Goal: Task Accomplishment & Management: Manage account settings

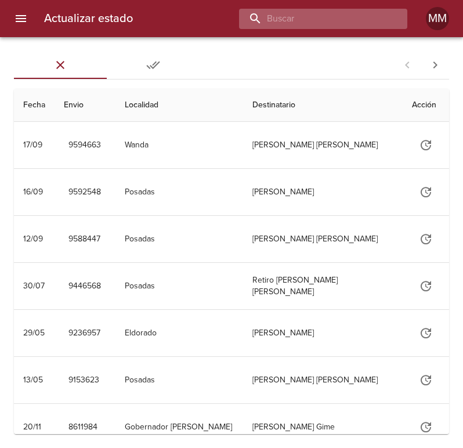
click at [338, 17] on input "buscar" at bounding box center [313, 19] width 149 height 20
type input "272052"
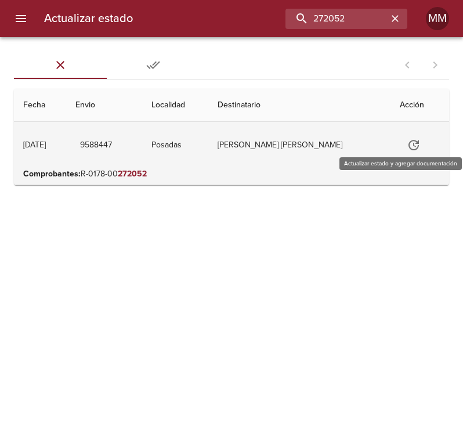
click at [409, 142] on icon "Tabla de envíos del cliente" at bounding box center [414, 145] width 10 height 10
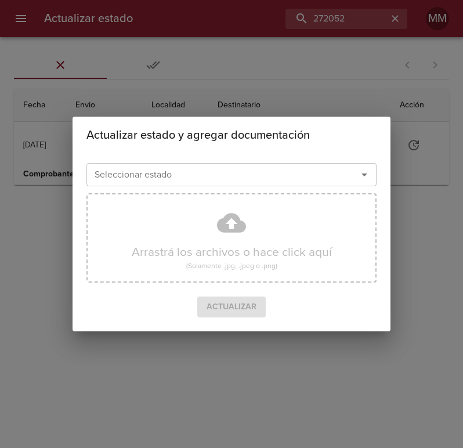
click at [339, 172] on div "Seleccionar estado" at bounding box center [232, 174] width 290 height 23
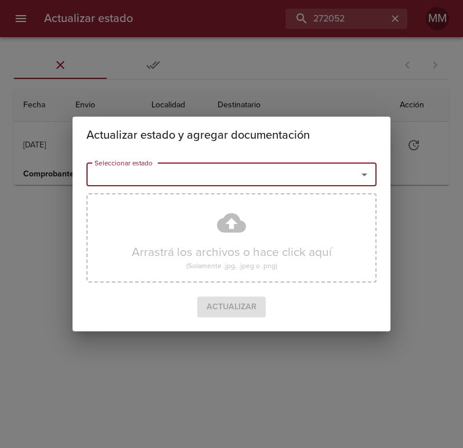
click at [359, 175] on icon "Abrir" at bounding box center [365, 175] width 14 height 14
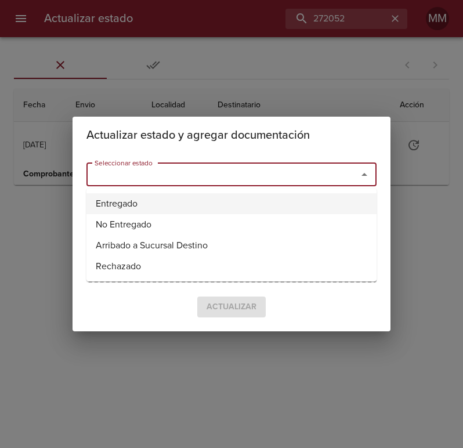
click at [298, 201] on li "Entregado" at bounding box center [232, 203] width 290 height 21
type input "Entregado"
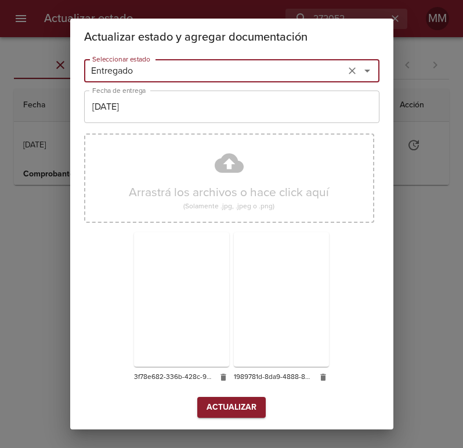
scroll to position [8, 0]
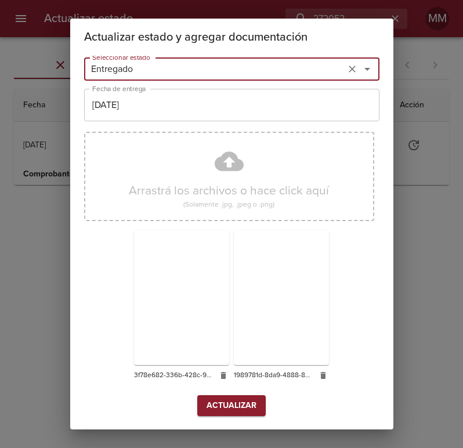
click at [231, 402] on span "Actualizar" at bounding box center [232, 406] width 50 height 15
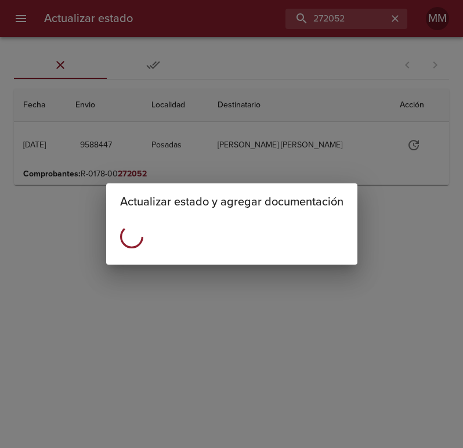
scroll to position [0, 0]
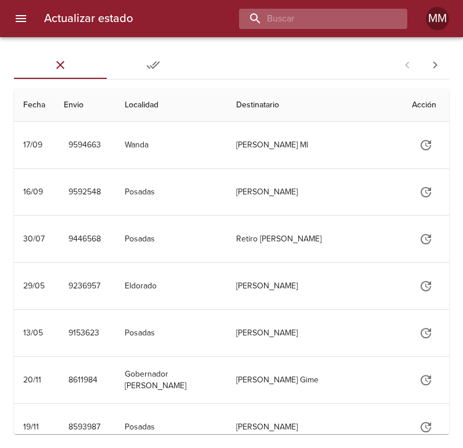
click at [332, 19] on input "buscar" at bounding box center [313, 19] width 149 height 20
type input "272403"
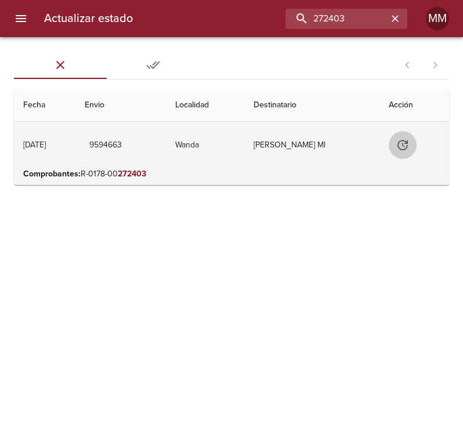
click at [408, 146] on icon "Tabla de envíos del cliente" at bounding box center [403, 145] width 10 height 10
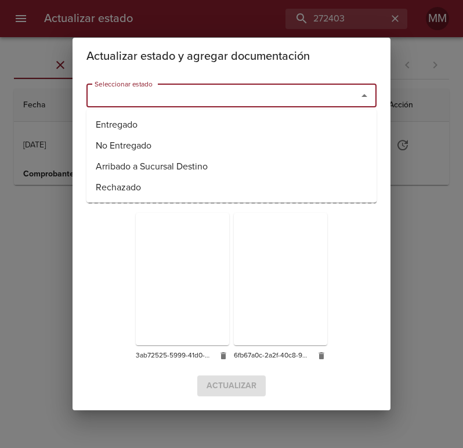
click at [171, 89] on input "Seleccionar estado" at bounding box center [214, 96] width 249 height 16
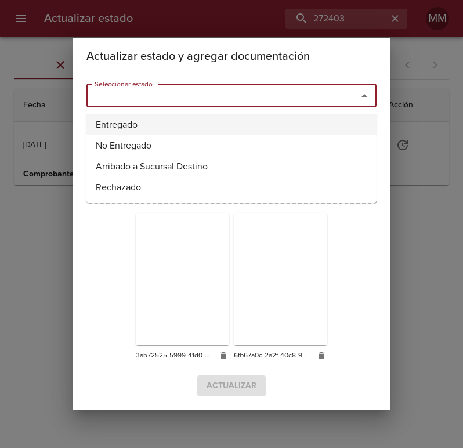
click at [152, 121] on li "Entregado" at bounding box center [232, 124] width 290 height 21
type input "Entregado"
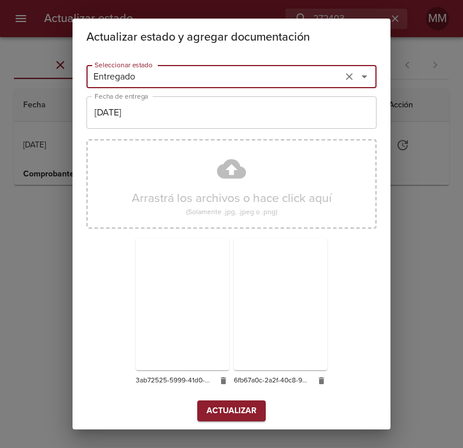
click at [241, 424] on div "Seleccionar estado Entregado Seleccionar estado Fecha de entrega 30/09/2025 Fec…" at bounding box center [232, 245] width 290 height 370
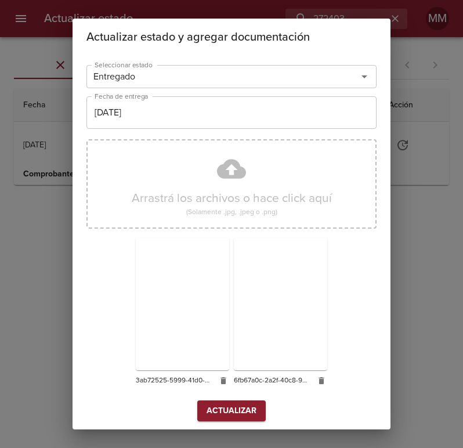
click at [231, 411] on span "Actualizar" at bounding box center [232, 411] width 50 height 15
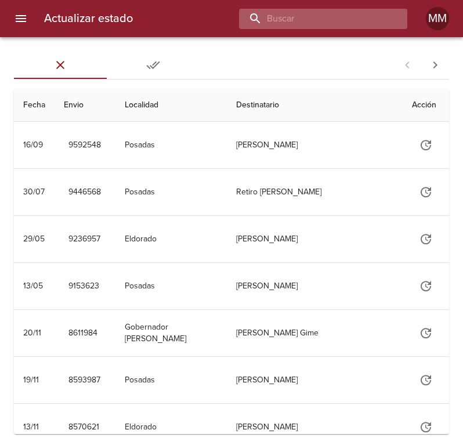
click at [330, 20] on input "buscar" at bounding box center [313, 19] width 149 height 20
type input "272052"
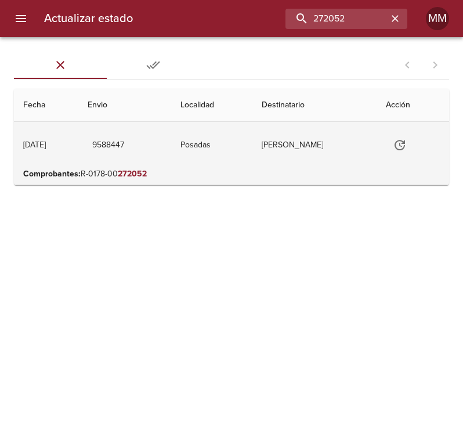
click at [351, 142] on td "[PERSON_NAME]" at bounding box center [315, 145] width 125 height 46
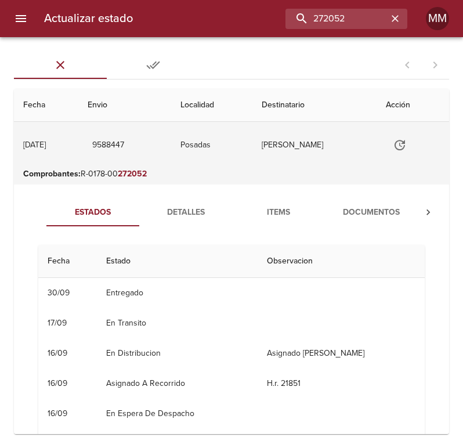
click at [405, 142] on icon "Tabla de envíos del cliente" at bounding box center [400, 145] width 10 height 10
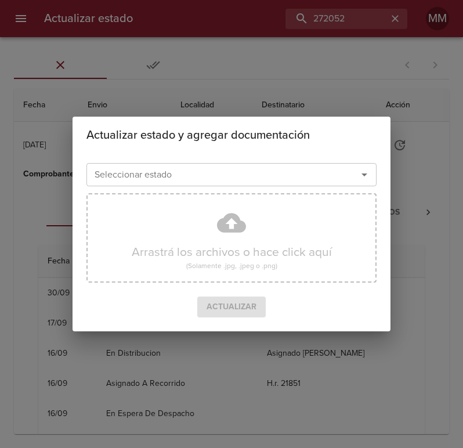
click at [204, 183] on div "Seleccionar estado" at bounding box center [232, 174] width 290 height 23
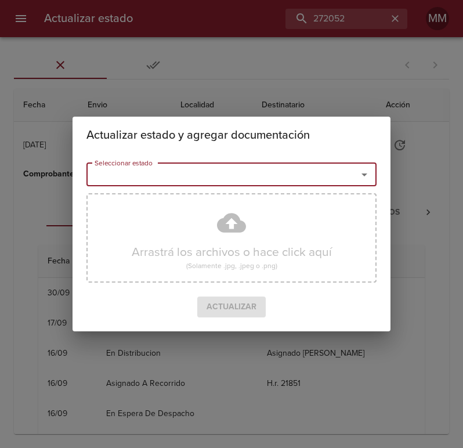
click at [361, 169] on icon "Abrir" at bounding box center [365, 175] width 14 height 14
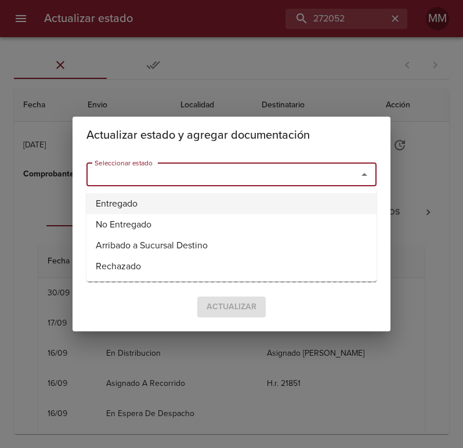
click at [176, 198] on li "Entregado" at bounding box center [232, 203] width 290 height 21
type input "Entregado"
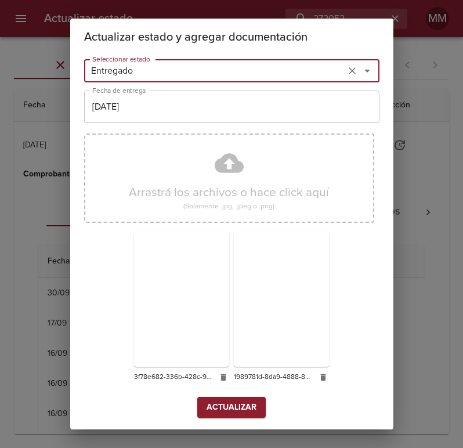
scroll to position [8, 0]
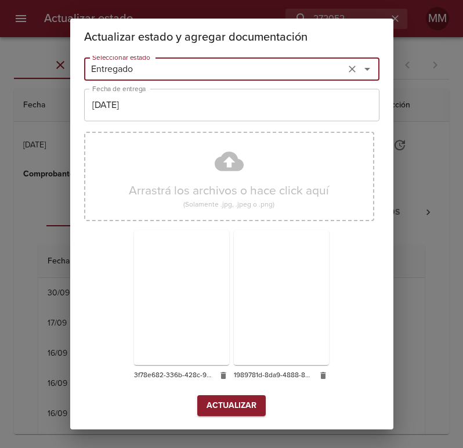
click at [240, 413] on button "Actualizar" at bounding box center [231, 405] width 69 height 21
